Goal: Purchase product/service

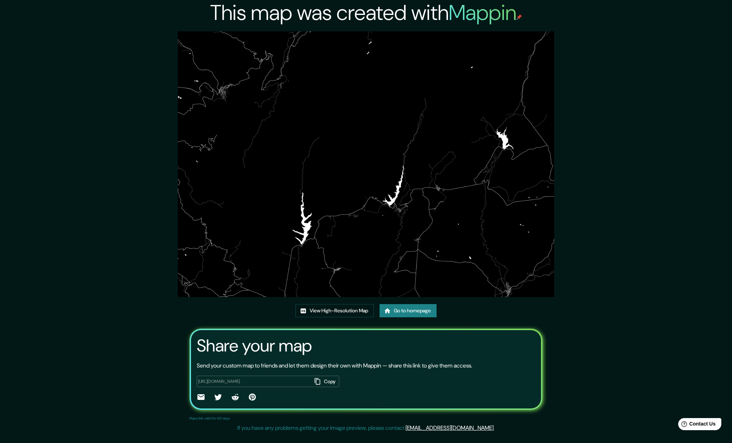
click at [417, 311] on link "Go to homepage" at bounding box center [408, 310] width 57 height 13
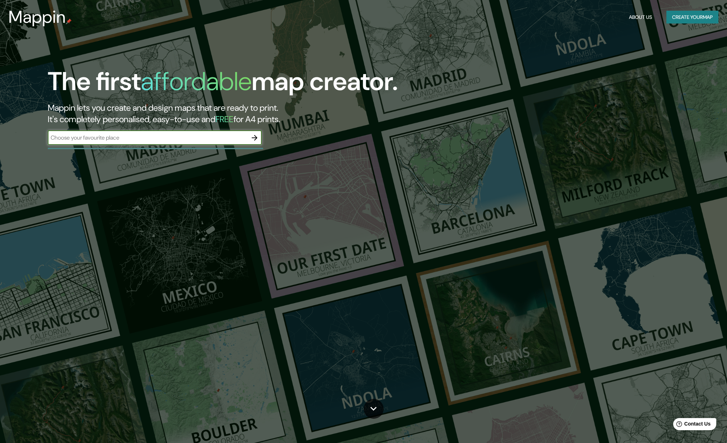
click at [174, 139] on input "text" at bounding box center [148, 138] width 200 height 8
type input "FREILA"
click at [253, 135] on icon "button" at bounding box center [254, 138] width 9 height 9
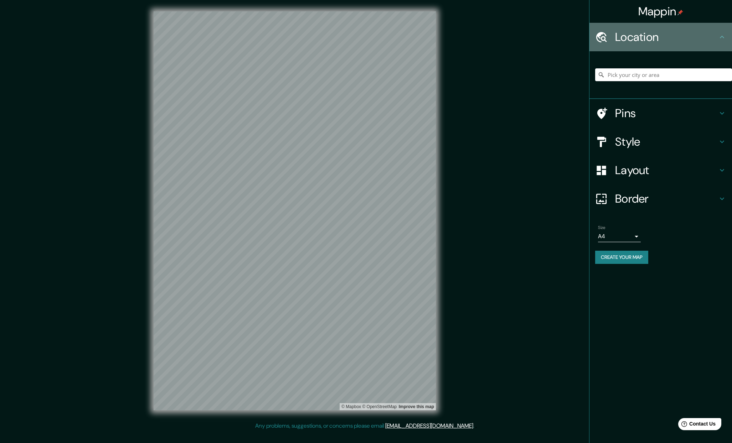
click at [644, 35] on h4 "Location" at bounding box center [666, 37] width 103 height 14
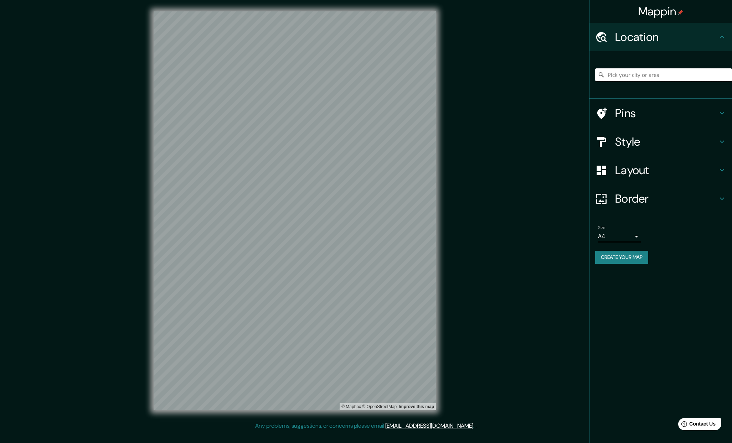
click at [628, 75] on input "Pick your city or area" at bounding box center [663, 74] width 137 height 13
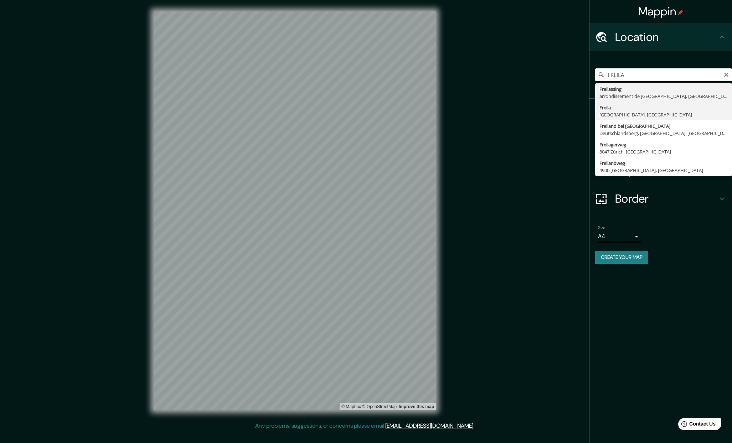
type input "[GEOGRAPHIC_DATA], [GEOGRAPHIC_DATA], [GEOGRAPHIC_DATA]"
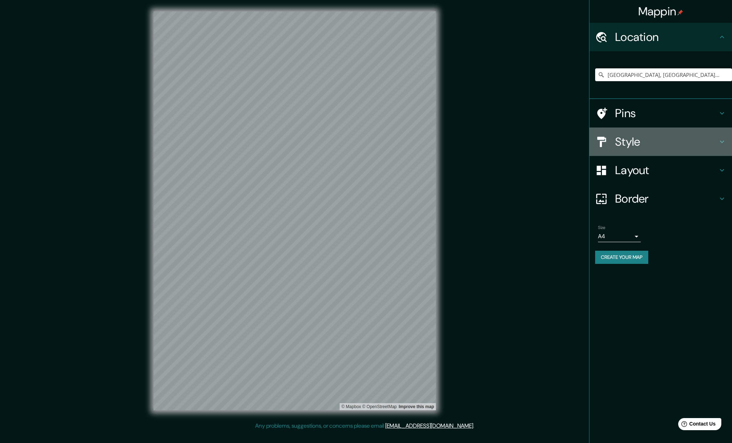
click at [720, 140] on icon at bounding box center [722, 142] width 9 height 9
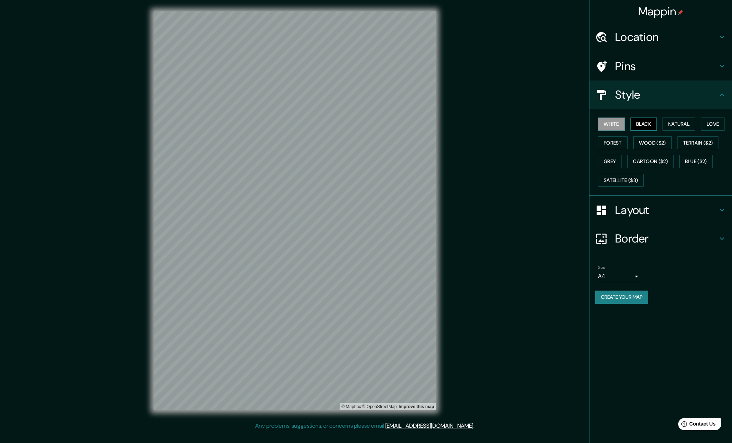
click at [639, 122] on button "Black" at bounding box center [644, 124] width 27 height 13
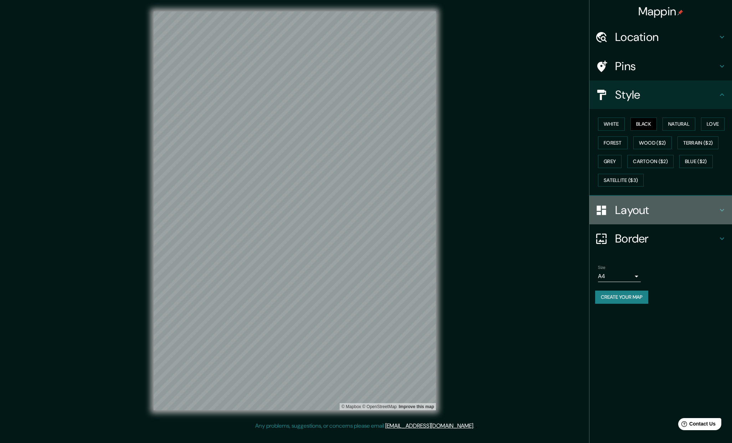
click at [662, 208] on h4 "Layout" at bounding box center [666, 210] width 103 height 14
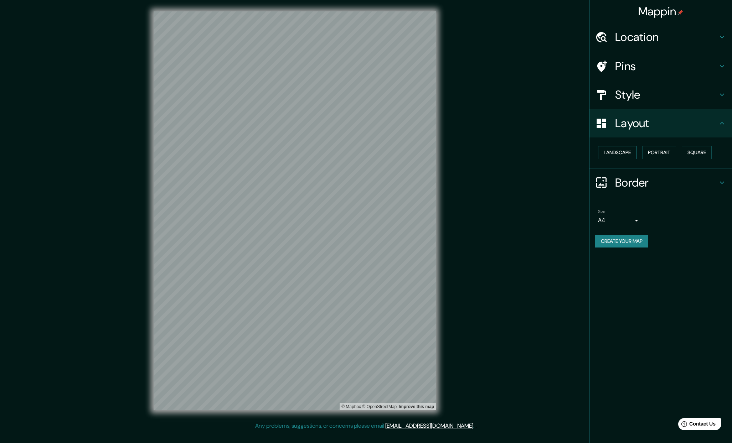
click at [609, 152] on button "Landscape" at bounding box center [617, 152] width 38 height 13
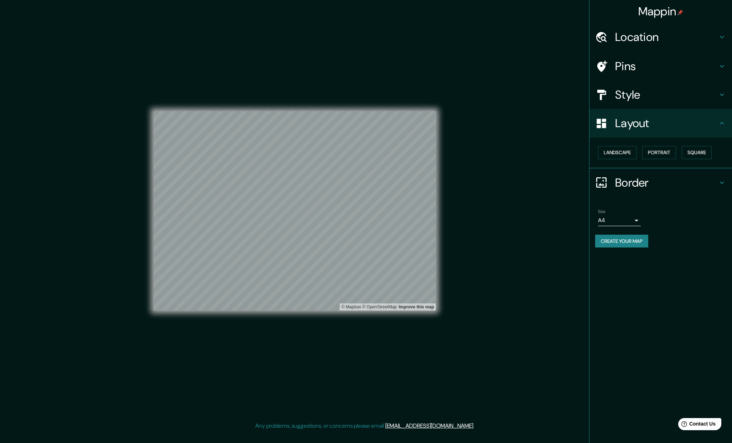
click at [641, 222] on body "Mappin Location [GEOGRAPHIC_DATA], [GEOGRAPHIC_DATA], [GEOGRAPHIC_DATA] Pins St…" at bounding box center [366, 221] width 732 height 443
click at [619, 251] on li "A3" at bounding box center [619, 248] width 43 height 13
type input "a4"
click at [649, 40] on h4 "Location" at bounding box center [666, 37] width 103 height 14
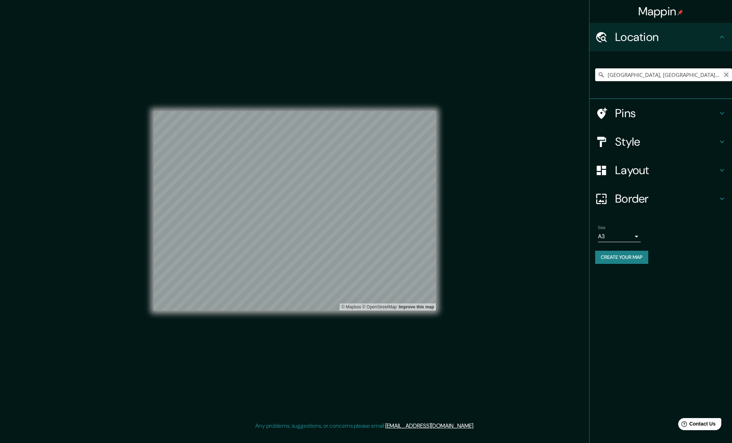
click at [728, 73] on icon "Clear" at bounding box center [726, 75] width 4 height 4
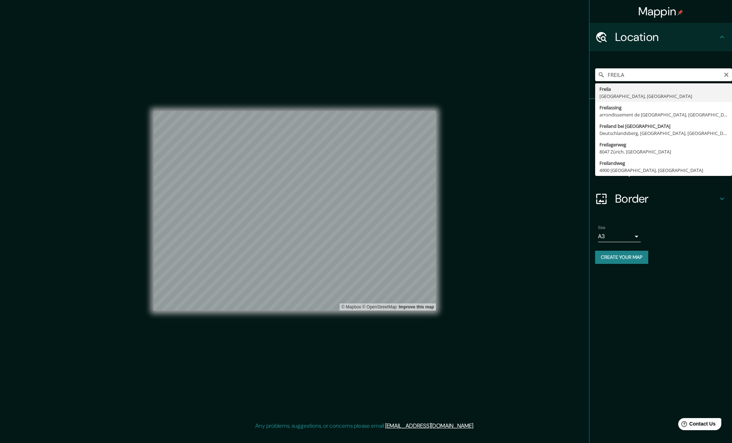
type input "[GEOGRAPHIC_DATA], [GEOGRAPHIC_DATA], [GEOGRAPHIC_DATA]"
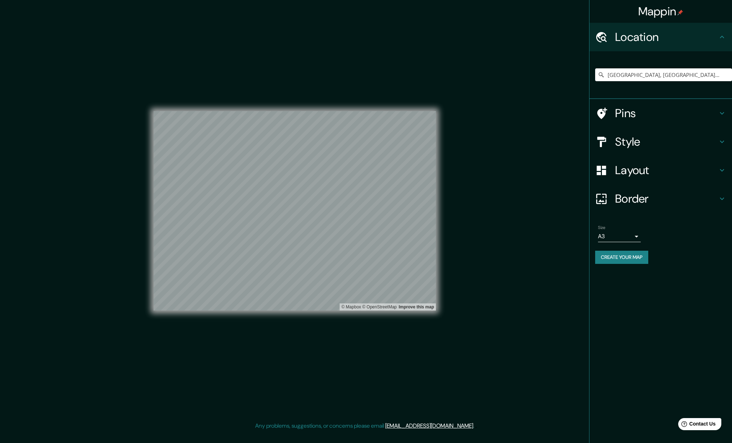
click at [643, 256] on button "Create your map" at bounding box center [621, 257] width 53 height 13
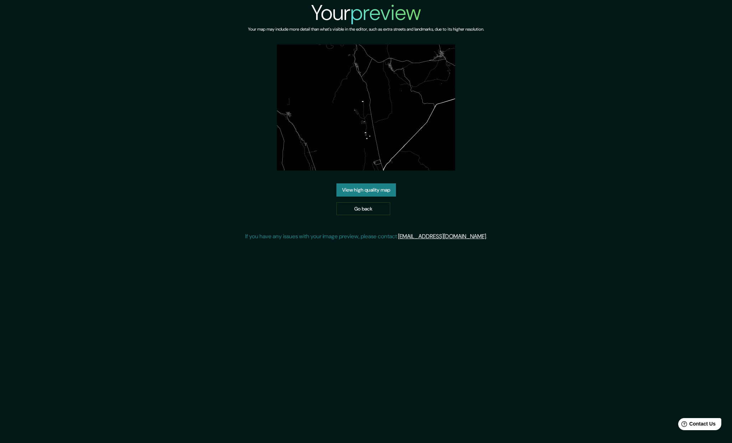
click at [373, 184] on link "View high quality map" at bounding box center [366, 190] width 60 height 13
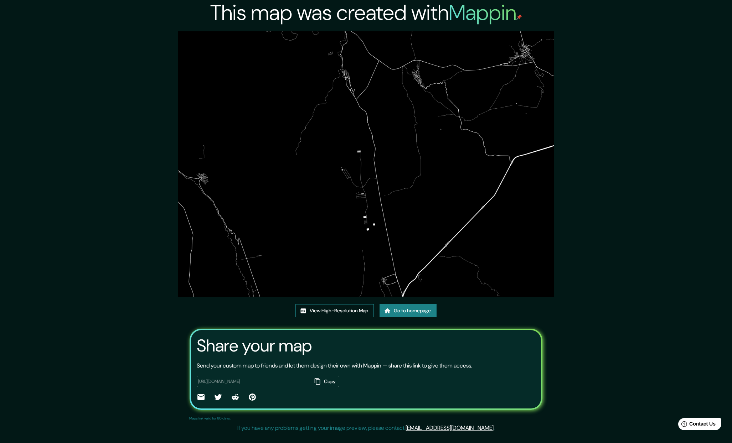
click at [334, 312] on link "View High-Resolution Map" at bounding box center [334, 310] width 78 height 13
